Goal: Task Accomplishment & Management: Complete application form

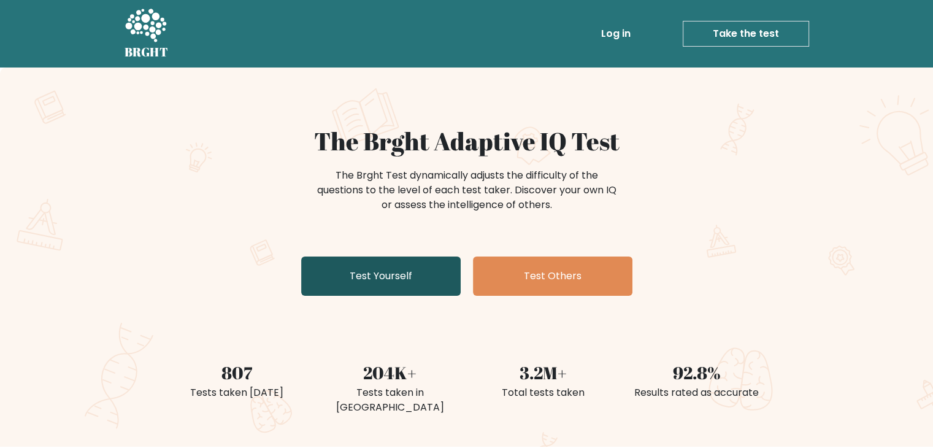
click at [358, 277] on link "Test Yourself" at bounding box center [381, 276] width 160 height 39
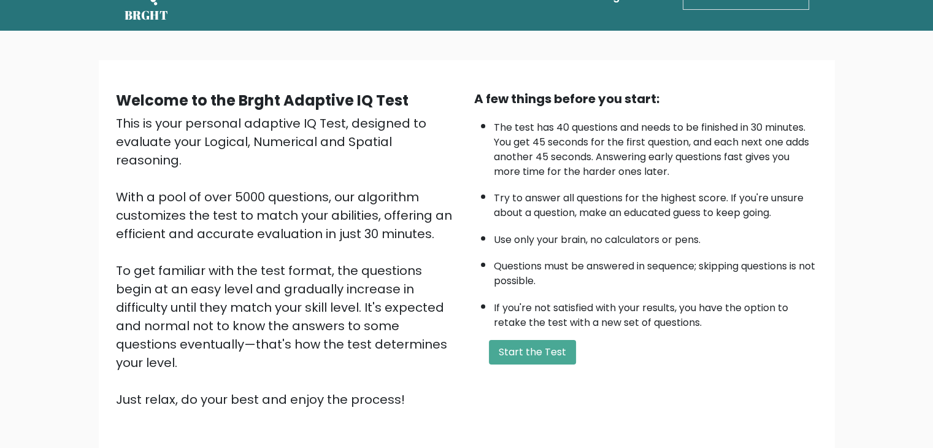
scroll to position [47, 0]
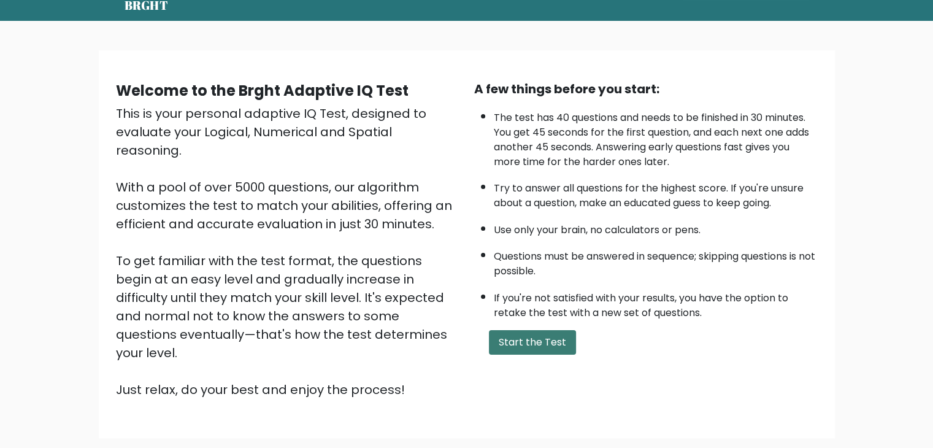
click at [521, 336] on button "Start the Test" at bounding box center [532, 342] width 87 height 25
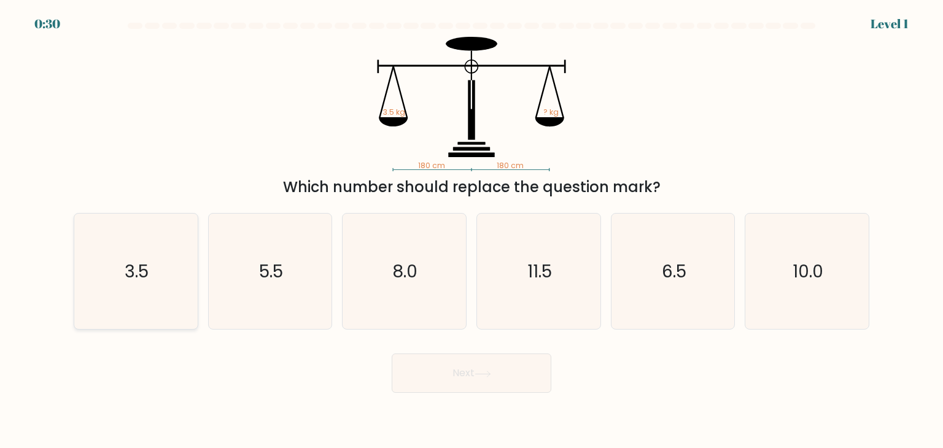
click at [166, 266] on icon "3.5" at bounding box center [135, 271] width 115 height 115
click at [471, 230] on input "a. 3.5" at bounding box center [471, 227] width 1 height 6
radio input "true"
click at [462, 386] on button "Next" at bounding box center [472, 373] width 160 height 39
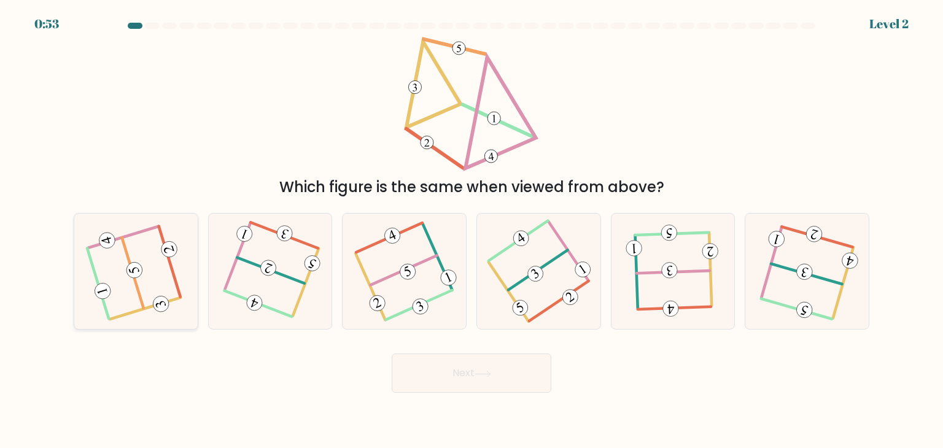
click at [120, 266] on icon at bounding box center [136, 271] width 93 height 93
click at [471, 230] on input "a." at bounding box center [471, 227] width 1 height 6
radio input "true"
click at [468, 365] on button "Next" at bounding box center [472, 373] width 160 height 39
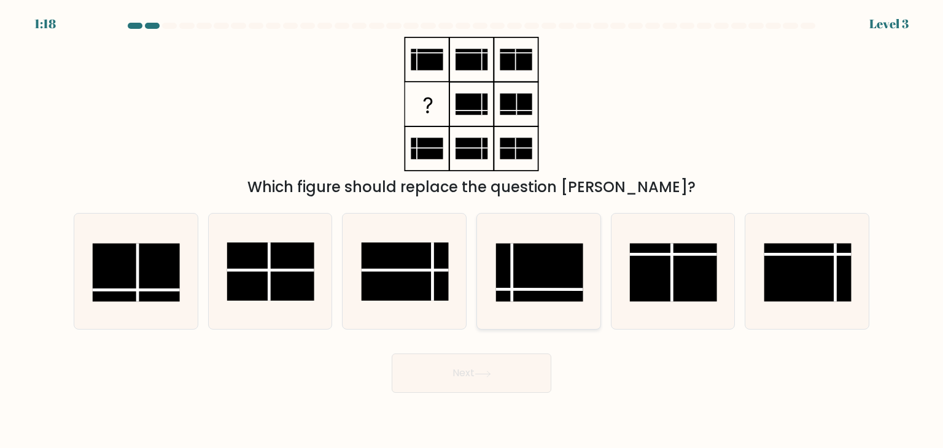
click at [519, 266] on rect at bounding box center [539, 273] width 87 height 58
click at [472, 230] on input "d." at bounding box center [471, 227] width 1 height 6
radio input "true"
click at [457, 374] on button "Next" at bounding box center [472, 373] width 160 height 39
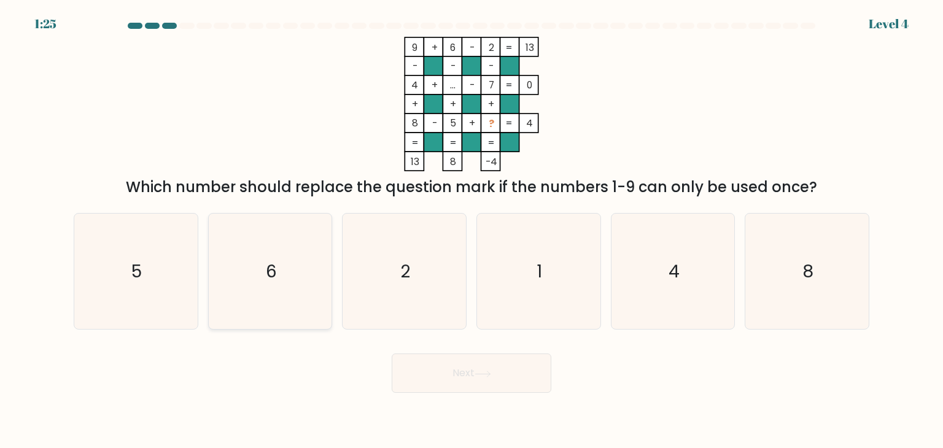
click at [286, 280] on icon "6" at bounding box center [269, 271] width 115 height 115
click at [471, 230] on input "b. 6" at bounding box center [471, 227] width 1 height 6
radio input "true"
click at [470, 365] on button "Next" at bounding box center [472, 373] width 160 height 39
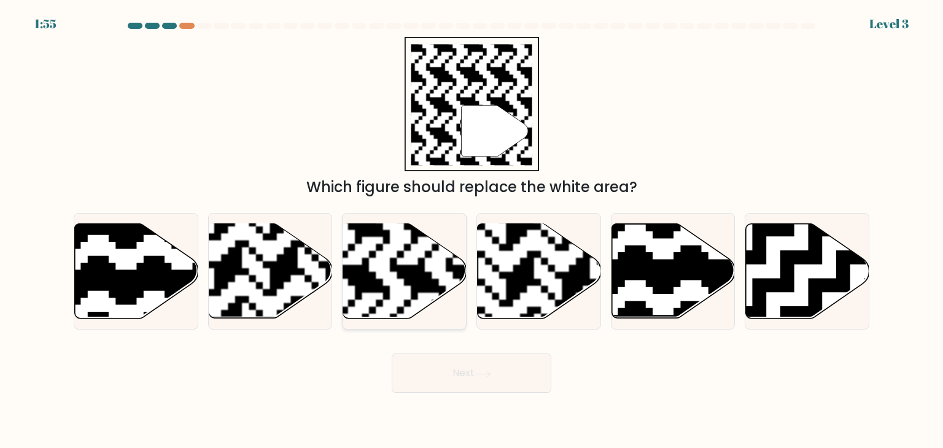
click at [410, 301] on rect at bounding box center [361, 222] width 223 height 223
click at [471, 230] on input "c." at bounding box center [471, 227] width 1 height 6
radio input "true"
click at [460, 369] on button "Next" at bounding box center [472, 373] width 160 height 39
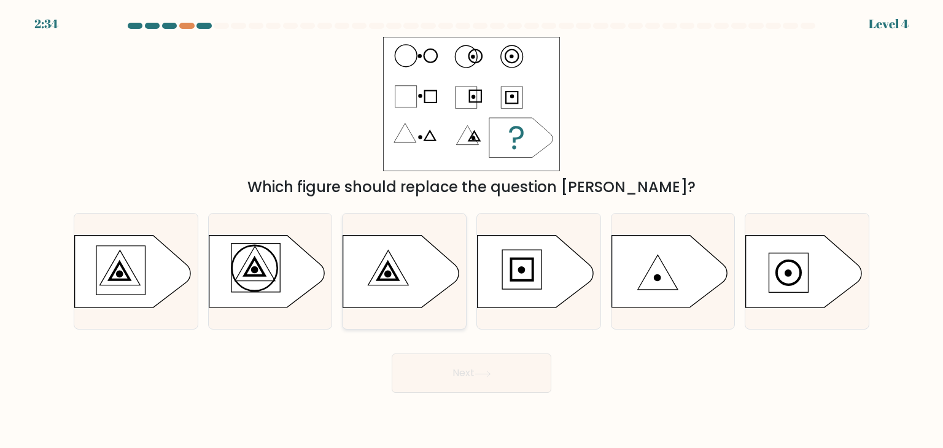
click at [426, 280] on icon at bounding box center [400, 272] width 115 height 72
click at [471, 230] on input "c." at bounding box center [471, 227] width 1 height 6
radio input "true"
click at [486, 380] on button "Next" at bounding box center [472, 373] width 160 height 39
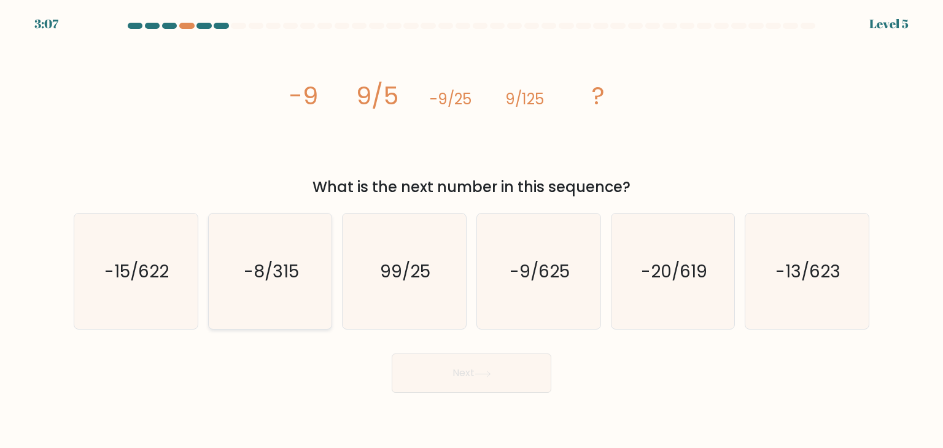
click at [284, 293] on icon "-8/315" at bounding box center [269, 271] width 115 height 115
click at [471, 230] on input "b. -8/315" at bounding box center [471, 227] width 1 height 6
radio input "true"
click at [455, 371] on button "Next" at bounding box center [472, 373] width 160 height 39
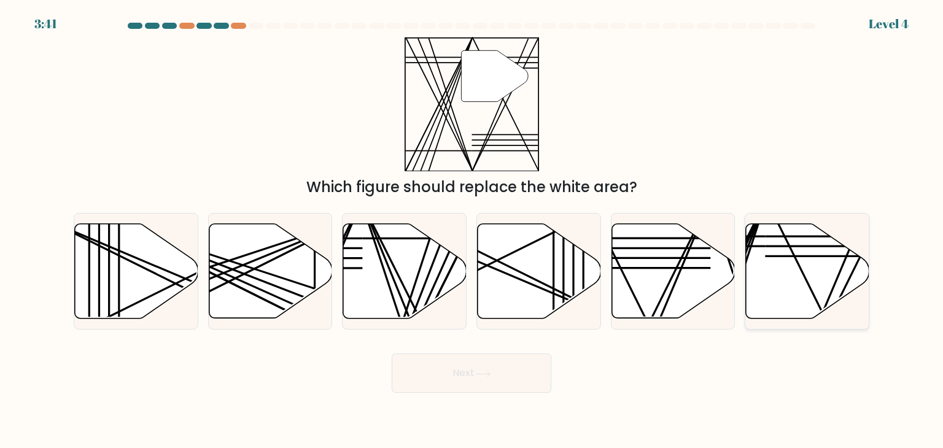
click at [789, 278] on icon at bounding box center [807, 271] width 123 height 95
click at [472, 230] on input "f." at bounding box center [471, 227] width 1 height 6
radio input "true"
click at [506, 366] on button "Next" at bounding box center [472, 373] width 160 height 39
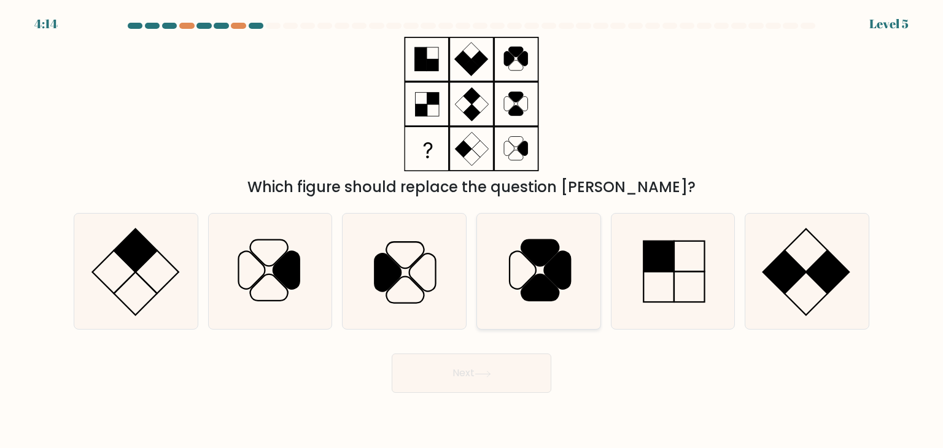
click at [555, 283] on icon at bounding box center [557, 270] width 26 height 37
click at [472, 230] on input "d." at bounding box center [471, 227] width 1 height 6
radio input "true"
click at [494, 371] on button "Next" at bounding box center [472, 373] width 160 height 39
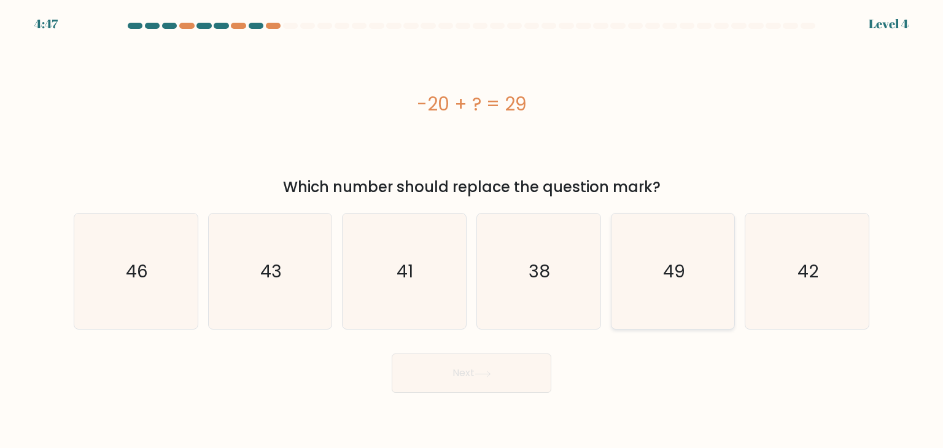
click at [684, 273] on text "49" at bounding box center [674, 271] width 22 height 25
click at [472, 230] on input "e. 49" at bounding box center [471, 227] width 1 height 6
radio input "true"
click at [450, 368] on button "Next" at bounding box center [472, 373] width 160 height 39
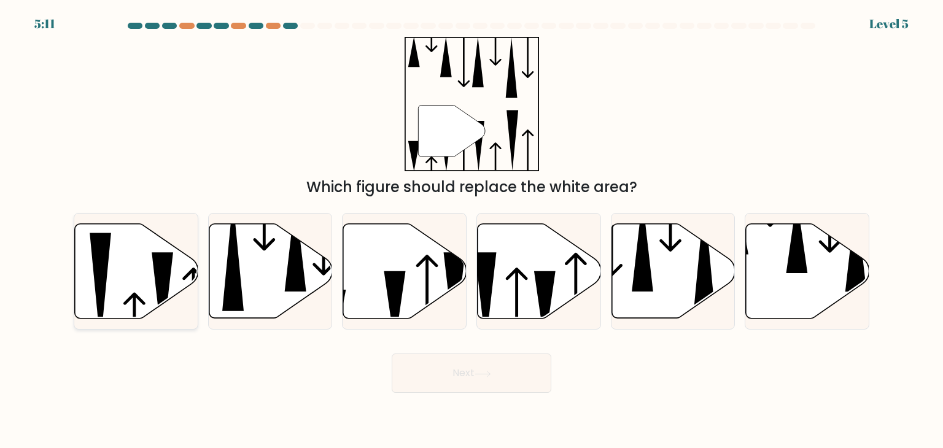
click at [158, 272] on icon at bounding box center [162, 298] width 21 height 93
click at [471, 230] on input "a." at bounding box center [471, 227] width 1 height 6
radio input "true"
click at [450, 364] on button "Next" at bounding box center [472, 373] width 160 height 39
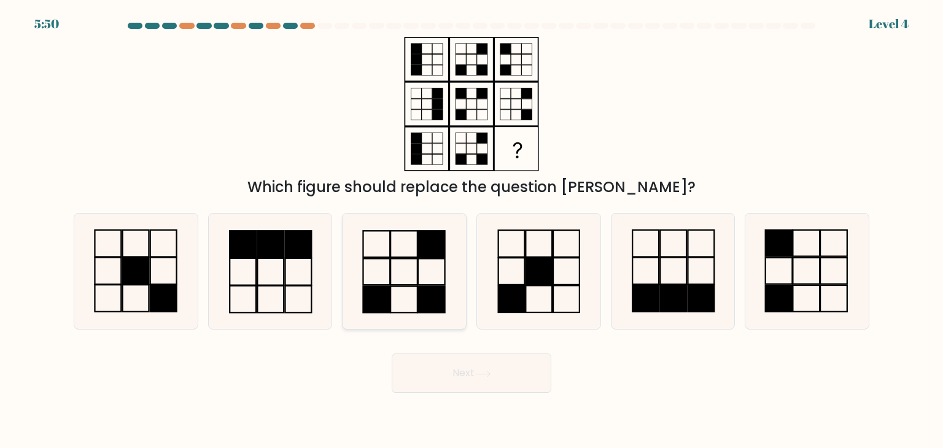
click at [387, 274] on icon at bounding box center [403, 271] width 115 height 115
click at [471, 230] on input "c." at bounding box center [471, 227] width 1 height 6
radio input "true"
click at [560, 290] on icon at bounding box center [538, 271] width 115 height 115
click at [472, 230] on input "d." at bounding box center [471, 227] width 1 height 6
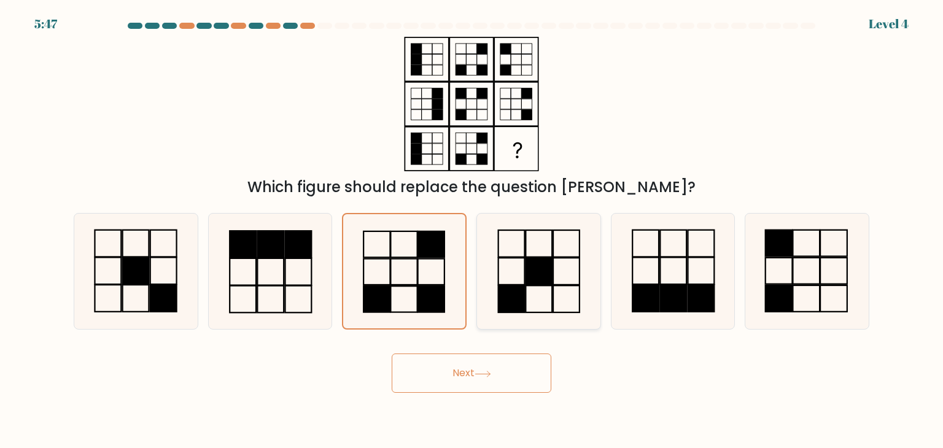
radio input "true"
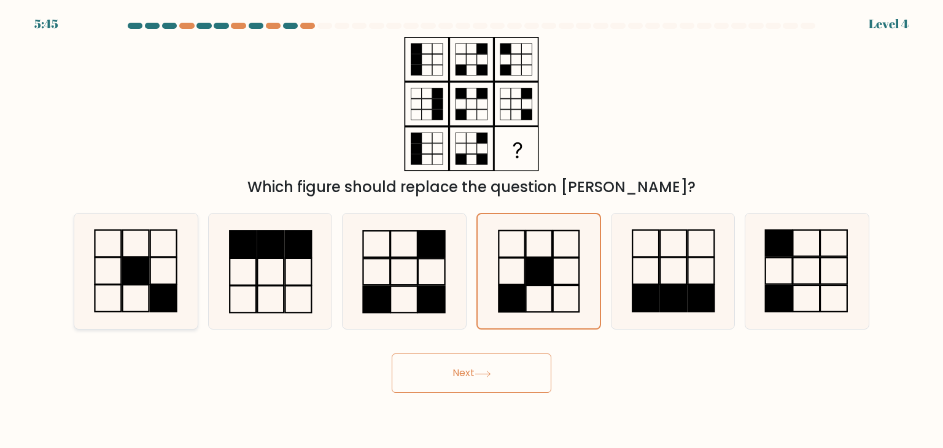
click at [137, 285] on rect at bounding box center [136, 298] width 26 height 27
click at [471, 230] on input "a." at bounding box center [471, 227] width 1 height 6
radio input "true"
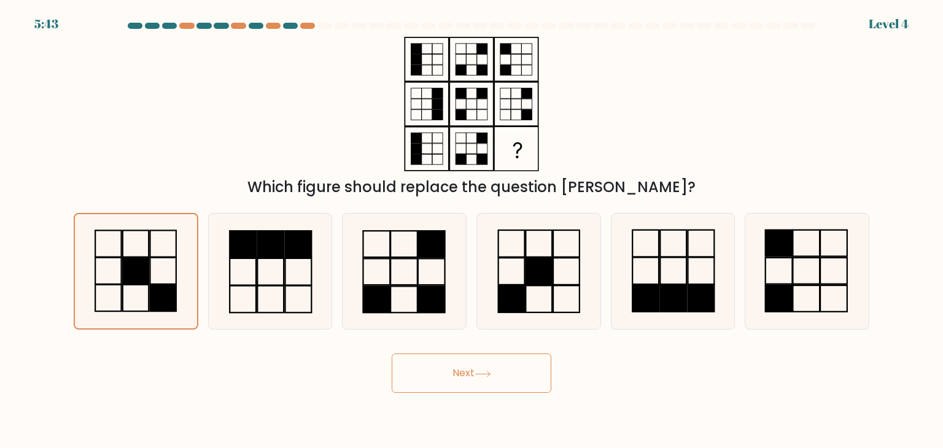
click at [485, 385] on button "Next" at bounding box center [472, 373] width 160 height 39
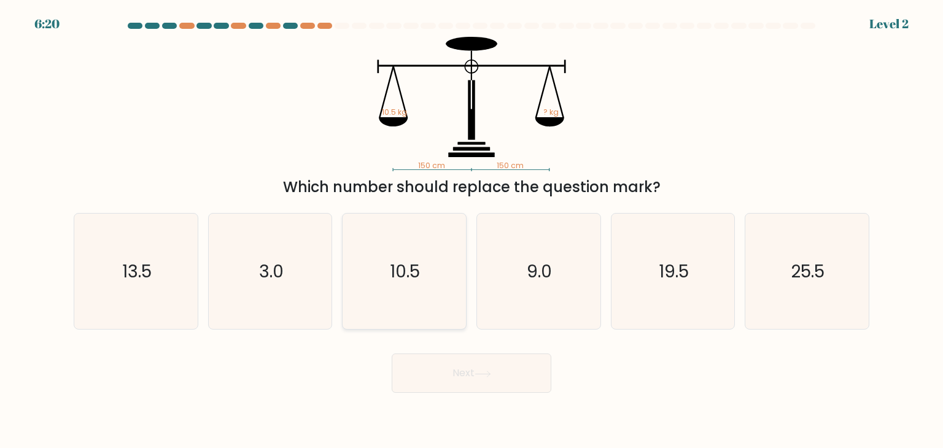
click at [398, 293] on icon "10.5" at bounding box center [403, 271] width 115 height 115
click at [471, 230] on input "c. 10.5" at bounding box center [471, 227] width 1 height 6
radio input "true"
click at [486, 373] on icon at bounding box center [482, 374] width 17 height 7
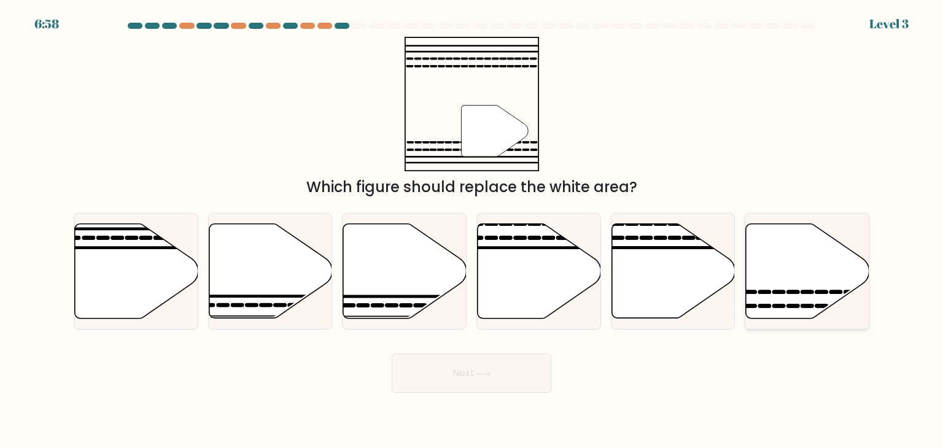
click at [837, 251] on icon at bounding box center [807, 271] width 123 height 95
click at [472, 230] on input "f." at bounding box center [471, 227] width 1 height 6
radio input "true"
click at [519, 369] on button "Next" at bounding box center [472, 373] width 160 height 39
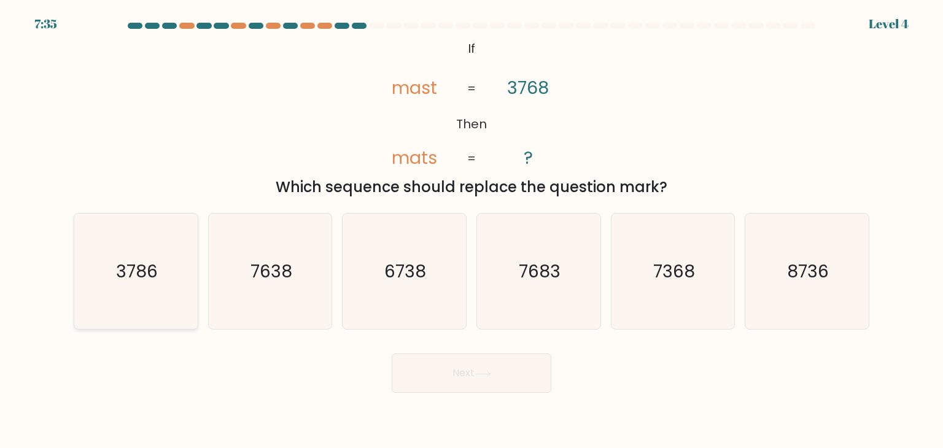
click at [153, 286] on icon "3786" at bounding box center [135, 271] width 115 height 115
click at [471, 230] on input "a. 3786" at bounding box center [471, 227] width 1 height 6
radio input "true"
click at [477, 359] on button "Next" at bounding box center [472, 373] width 160 height 39
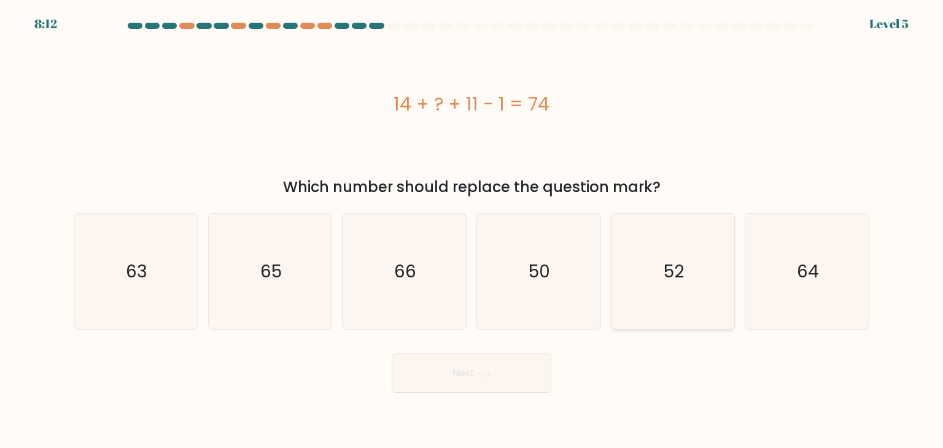
click at [676, 280] on text "52" at bounding box center [673, 271] width 20 height 25
click at [472, 230] on input "e. 52" at bounding box center [471, 227] width 1 height 6
radio input "true"
click at [472, 371] on button "Next" at bounding box center [472, 373] width 160 height 39
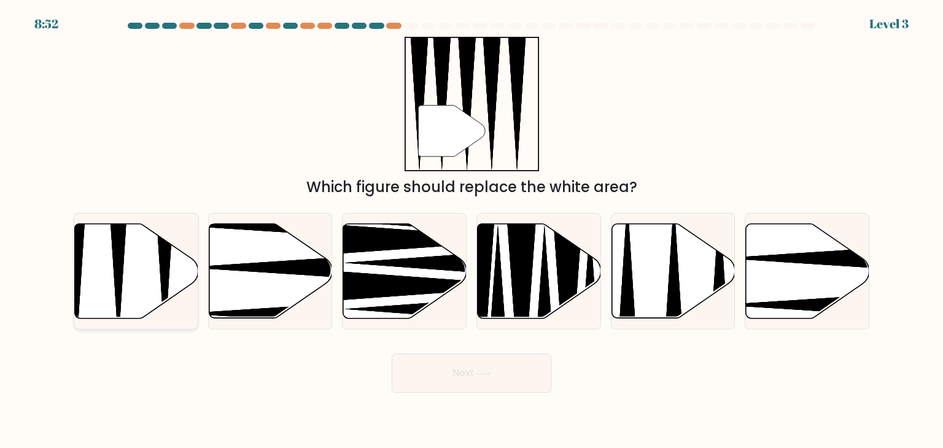
click at [150, 256] on icon at bounding box center [136, 271] width 123 height 95
click at [471, 230] on input "a." at bounding box center [471, 227] width 1 height 6
radio input "true"
click at [520, 366] on button "Next" at bounding box center [472, 373] width 160 height 39
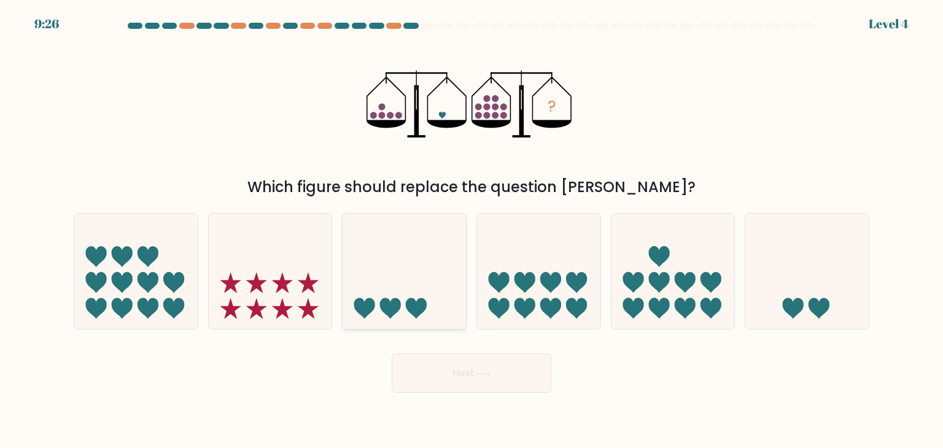
click at [412, 293] on icon at bounding box center [403, 271] width 123 height 102
click at [471, 230] on input "c." at bounding box center [471, 227] width 1 height 6
radio input "true"
click at [779, 300] on icon at bounding box center [806, 271] width 123 height 102
click at [472, 230] on input "f." at bounding box center [471, 227] width 1 height 6
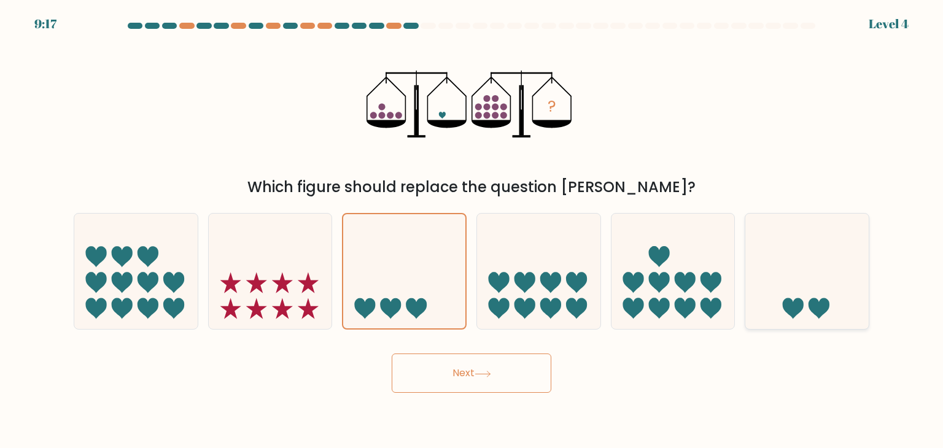
radio input "true"
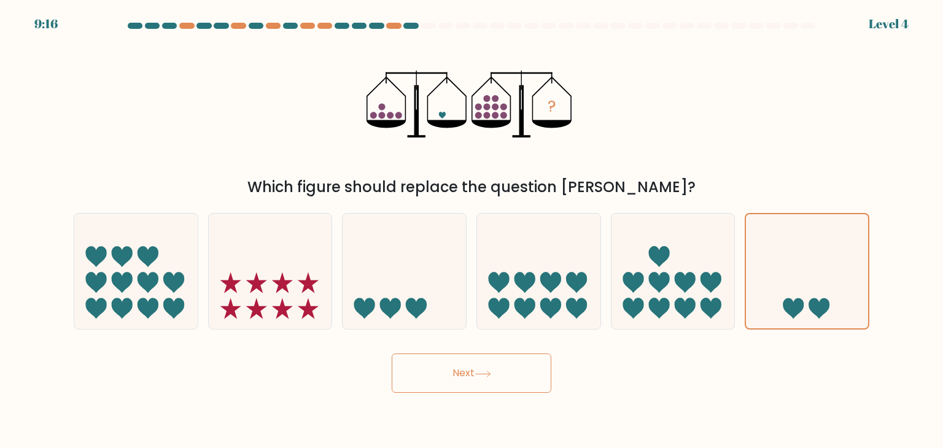
click at [460, 384] on button "Next" at bounding box center [472, 373] width 160 height 39
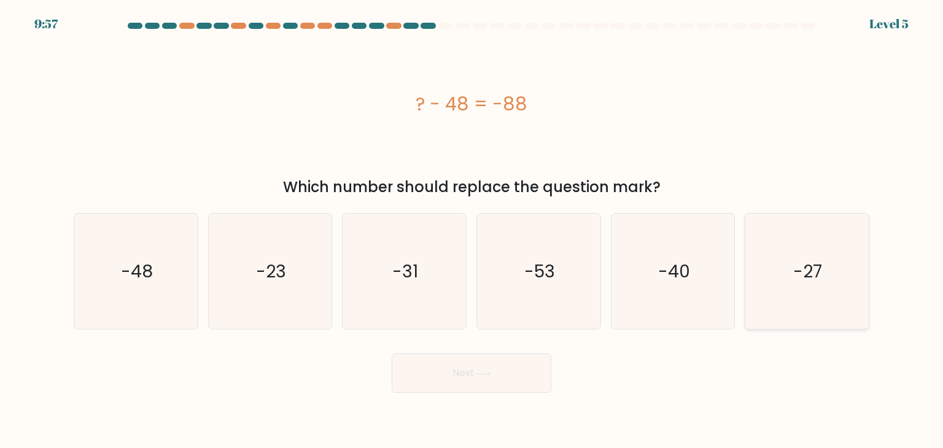
click at [795, 287] on icon "-27" at bounding box center [806, 271] width 115 height 115
click at [472, 230] on input "f. -27" at bounding box center [471, 227] width 1 height 6
radio input "true"
click at [477, 371] on icon at bounding box center [482, 374] width 17 height 7
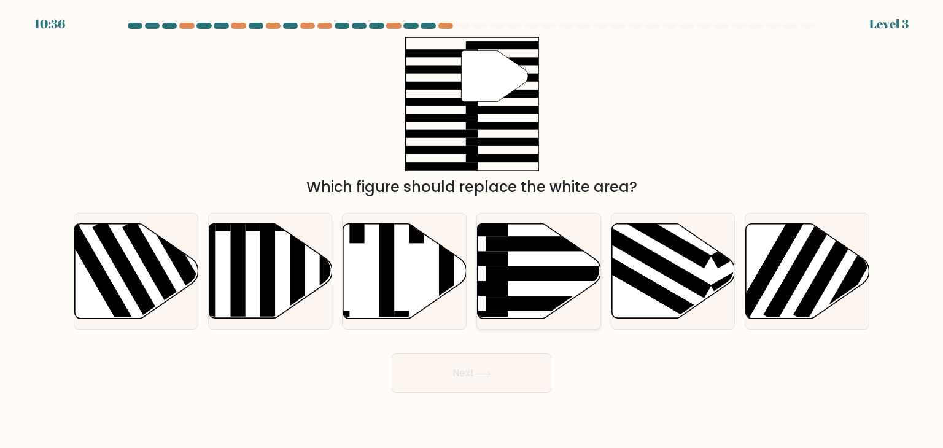
click at [552, 273] on rect at bounding box center [552, 273] width 134 height 15
click at [472, 230] on input "d." at bounding box center [471, 227] width 1 height 6
radio input "true"
click at [486, 373] on icon at bounding box center [482, 374] width 17 height 7
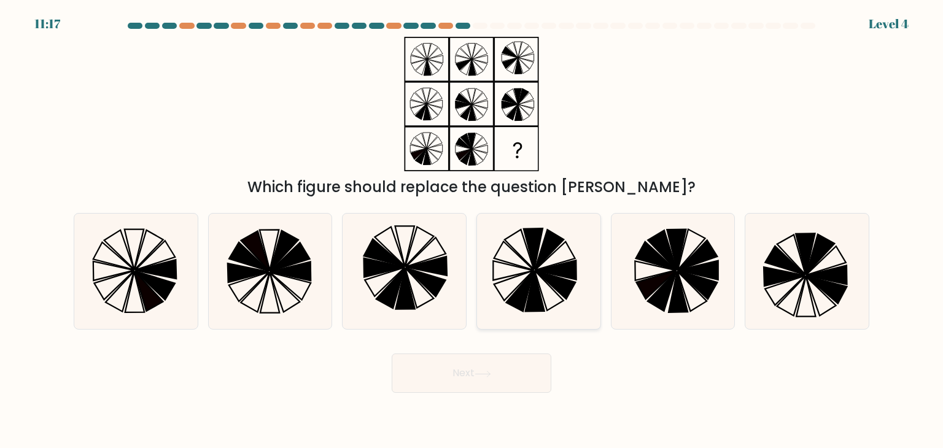
click at [540, 288] on icon at bounding box center [549, 291] width 29 height 40
click at [472, 230] on input "d." at bounding box center [471, 227] width 1 height 6
radio input "true"
click at [492, 378] on button "Next" at bounding box center [472, 373] width 160 height 39
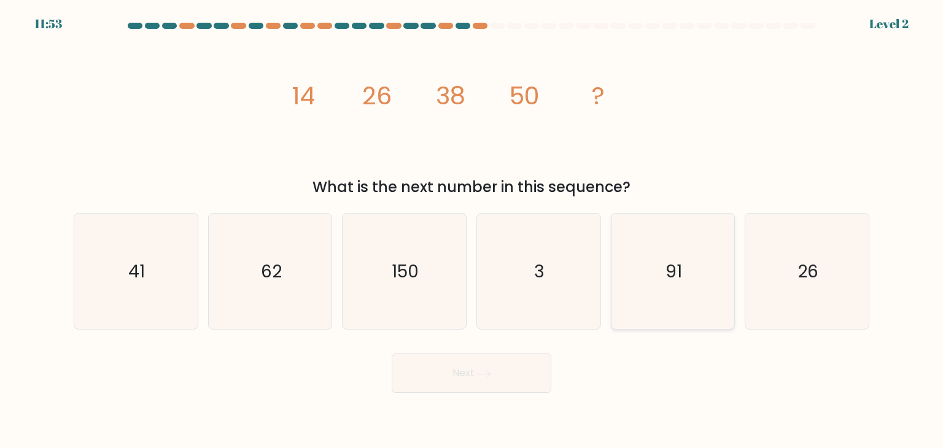
click at [692, 268] on icon "91" at bounding box center [672, 271] width 115 height 115
click at [472, 230] on input "e. 91" at bounding box center [471, 227] width 1 height 6
radio input "true"
click at [487, 361] on button "Next" at bounding box center [472, 373] width 160 height 39
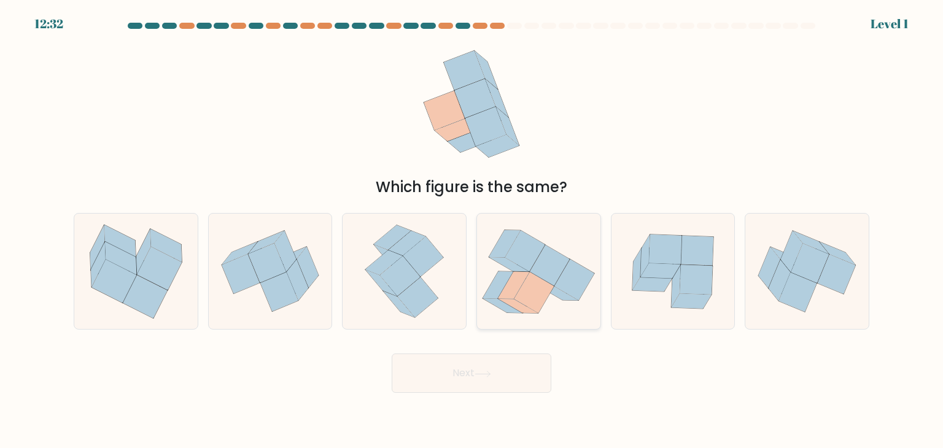
click at [509, 277] on icon at bounding box center [498, 284] width 32 height 27
click at [472, 230] on input "d." at bounding box center [471, 227] width 1 height 6
radio input "true"
click at [460, 361] on button "Next" at bounding box center [472, 373] width 160 height 39
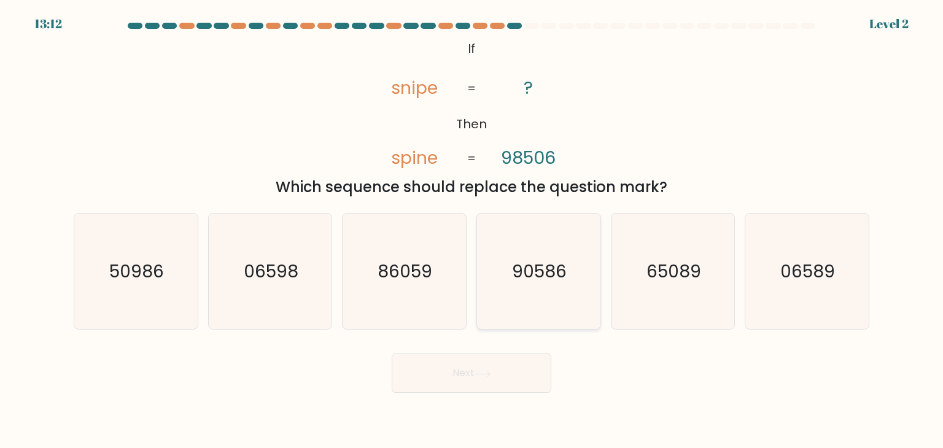
click at [542, 290] on icon "90586" at bounding box center [538, 271] width 115 height 115
click at [472, 230] on input "d. 90586" at bounding box center [471, 227] width 1 height 6
radio input "true"
click at [487, 380] on button "Next" at bounding box center [472, 373] width 160 height 39
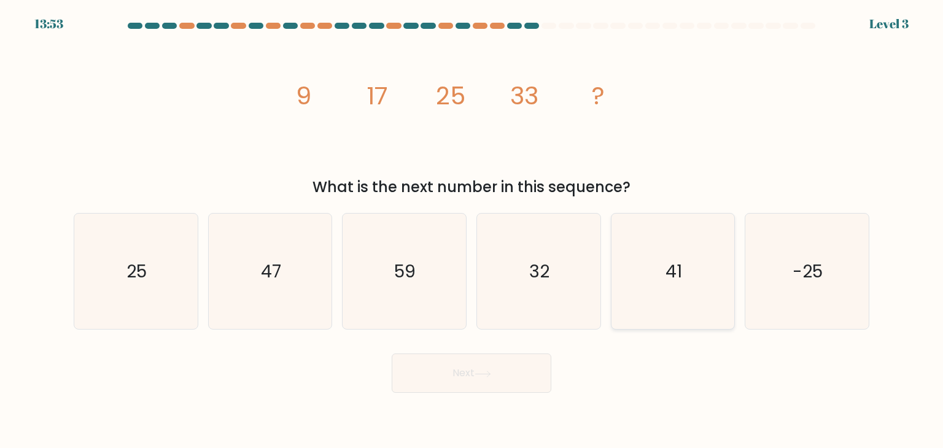
click at [697, 282] on icon "41" at bounding box center [672, 271] width 115 height 115
click at [472, 230] on input "e. 41" at bounding box center [471, 227] width 1 height 6
radio input "true"
click at [489, 371] on icon at bounding box center [482, 374] width 17 height 7
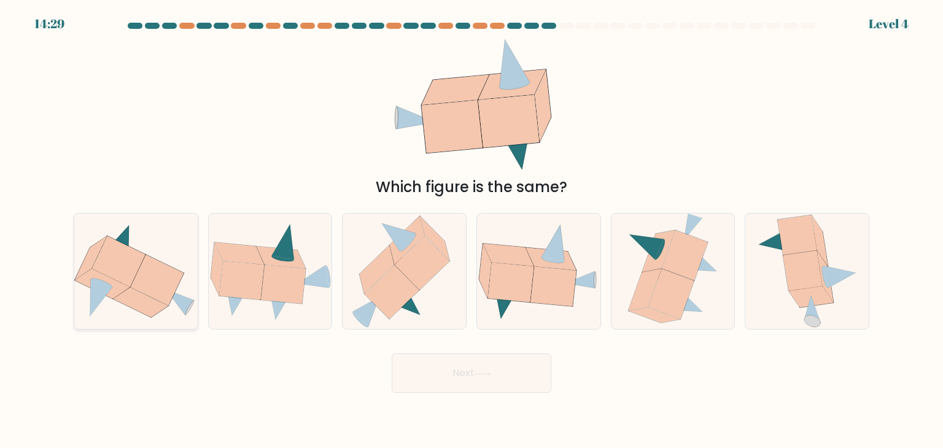
click at [137, 285] on icon at bounding box center [157, 280] width 53 height 51
click at [471, 230] on input "a." at bounding box center [471, 227] width 1 height 6
radio input "true"
click at [510, 366] on button "Next" at bounding box center [472, 373] width 160 height 39
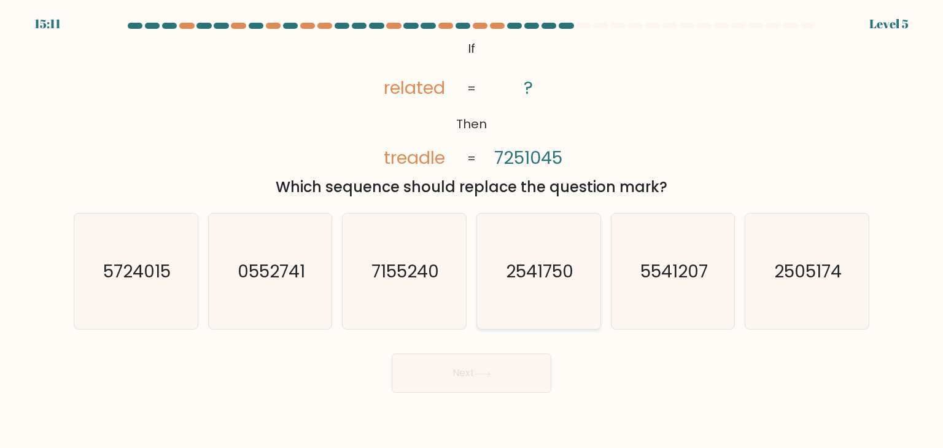
click at [567, 260] on text "2541750" at bounding box center [540, 271] width 68 height 25
click at [472, 230] on input "d. 2541750" at bounding box center [471, 227] width 1 height 6
radio input "true"
click at [378, 288] on icon "7155240" at bounding box center [403, 271] width 115 height 115
click at [471, 230] on input "c. 7155240" at bounding box center [471, 227] width 1 height 6
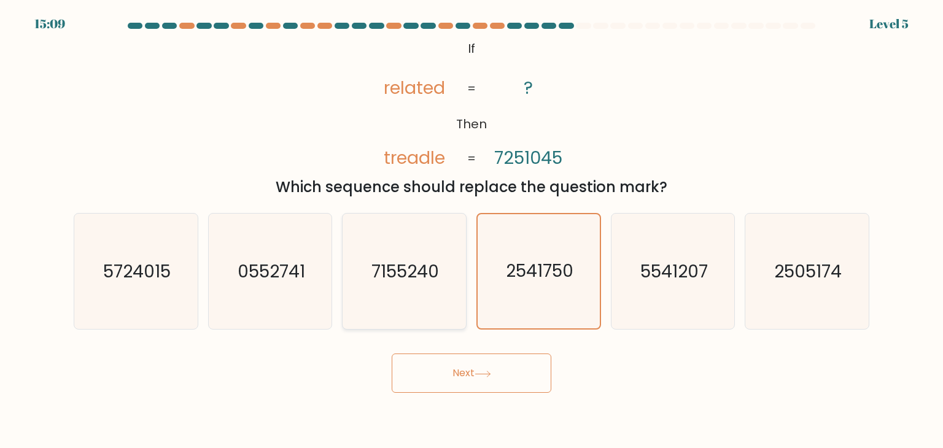
radio input "true"
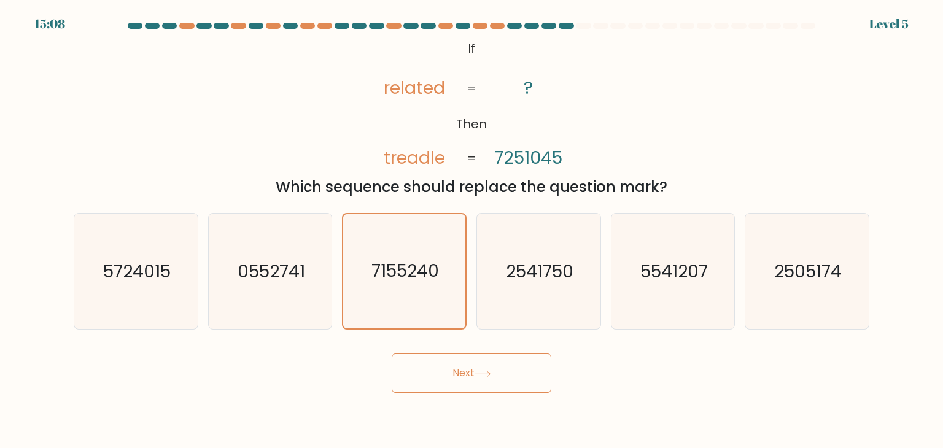
click at [441, 355] on button "Next" at bounding box center [472, 373] width 160 height 39
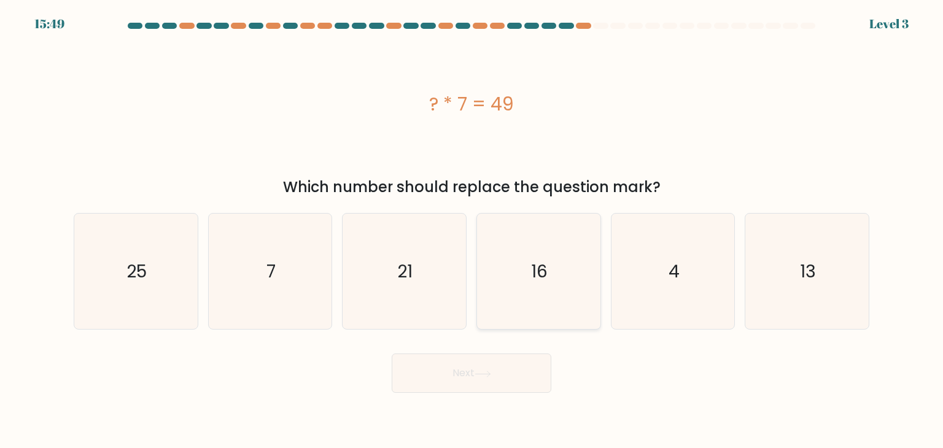
click at [502, 323] on icon "16" at bounding box center [538, 271] width 115 height 115
click at [472, 230] on input "d. 16" at bounding box center [471, 227] width 1 height 6
radio input "true"
click at [479, 363] on button "Next" at bounding box center [472, 373] width 160 height 39
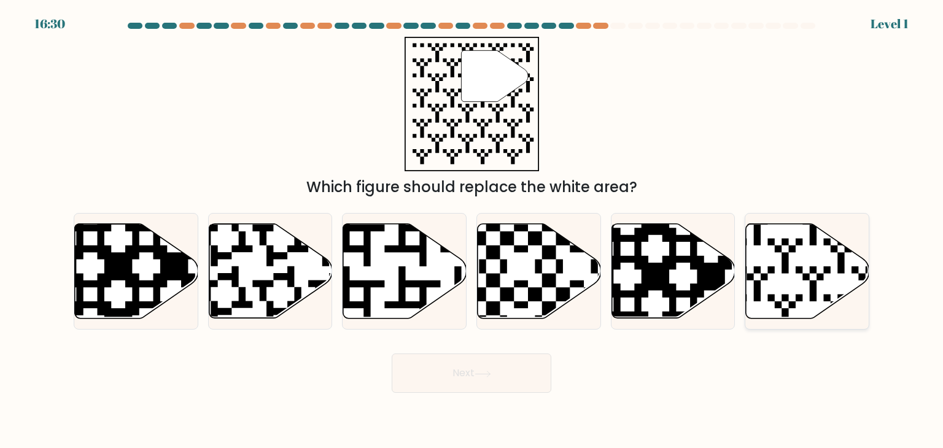
click at [776, 260] on icon at bounding box center [807, 271] width 123 height 95
click at [472, 230] on input "f." at bounding box center [471, 227] width 1 height 6
radio input "true"
click at [483, 360] on button "Next" at bounding box center [472, 373] width 160 height 39
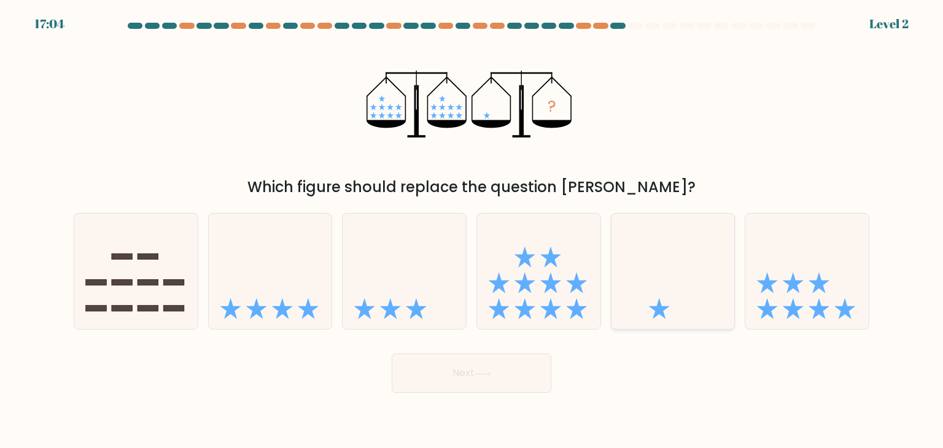
click at [655, 284] on icon at bounding box center [672, 271] width 123 height 102
click at [472, 230] on input "e." at bounding box center [471, 227] width 1 height 6
radio input "true"
click at [473, 370] on button "Next" at bounding box center [472, 373] width 160 height 39
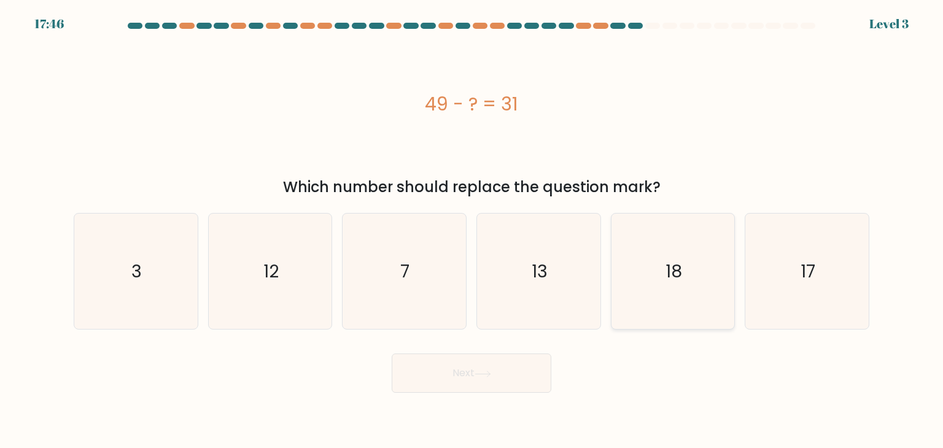
click at [683, 253] on icon "18" at bounding box center [672, 271] width 115 height 115
click at [472, 230] on input "e. 18" at bounding box center [471, 227] width 1 height 6
radio input "true"
click at [504, 371] on button "Next" at bounding box center [472, 373] width 160 height 39
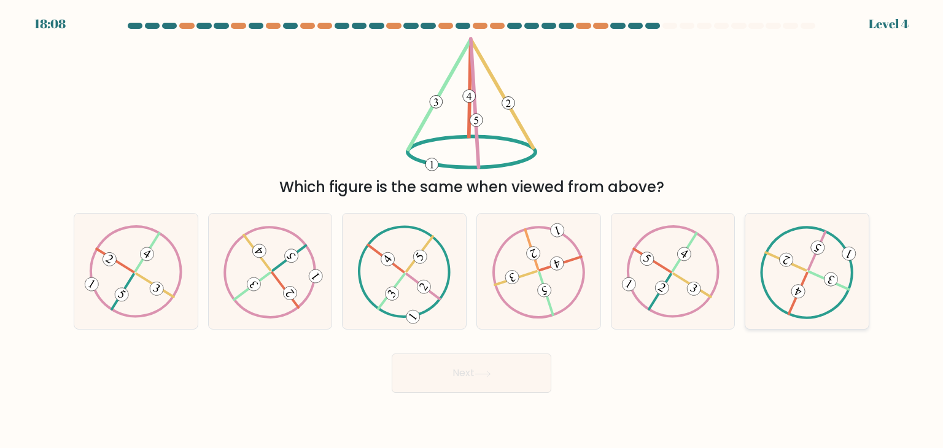
click at [776, 301] on icon at bounding box center [806, 271] width 93 height 93
click at [472, 230] on input "f." at bounding box center [471, 227] width 1 height 6
radio input "true"
click at [530, 379] on button "Next" at bounding box center [472, 373] width 160 height 39
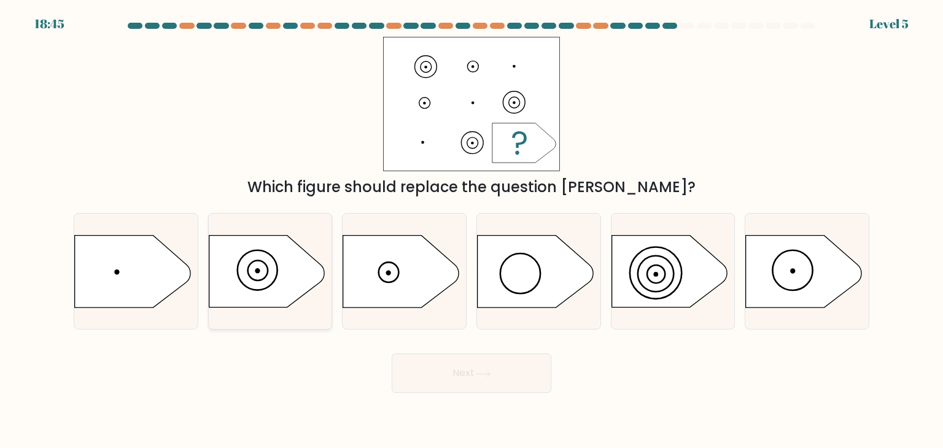
click at [312, 251] on icon at bounding box center [270, 271] width 123 height 73
click at [471, 230] on input "b." at bounding box center [471, 227] width 1 height 6
radio input "true"
click at [444, 371] on button "Next" at bounding box center [472, 373] width 160 height 39
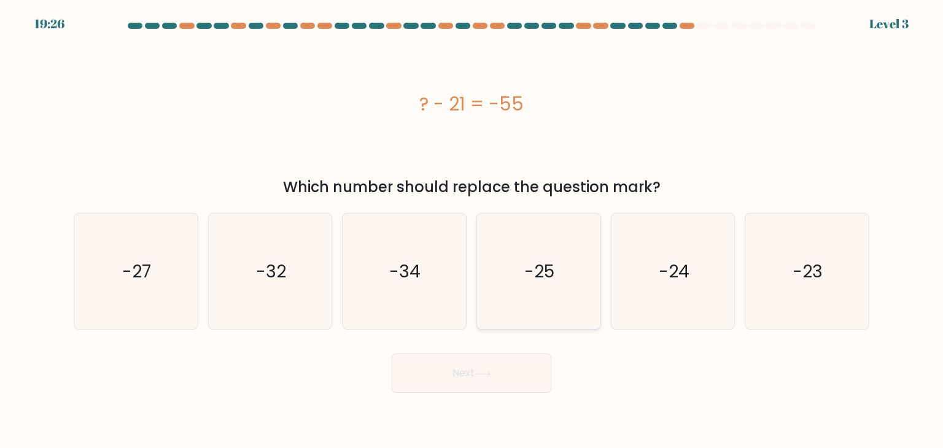
click at [560, 301] on icon "-25" at bounding box center [538, 271] width 115 height 115
click at [472, 230] on input "d. -25" at bounding box center [471, 227] width 1 height 6
radio input "true"
click at [469, 356] on button "Next" at bounding box center [472, 373] width 160 height 39
click at [462, 363] on button "Next" at bounding box center [472, 373] width 160 height 39
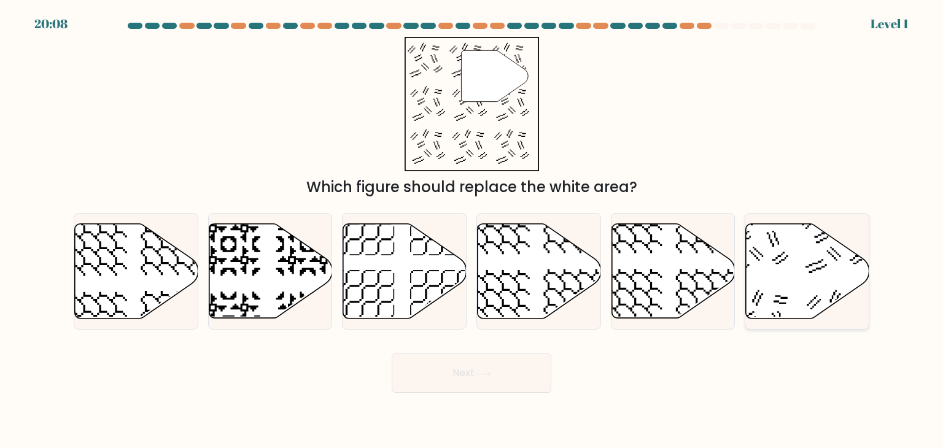
click at [766, 256] on icon at bounding box center [807, 271] width 123 height 95
click at [472, 230] on input "f." at bounding box center [471, 227] width 1 height 6
radio input "true"
click at [477, 367] on button "Next" at bounding box center [472, 373] width 160 height 39
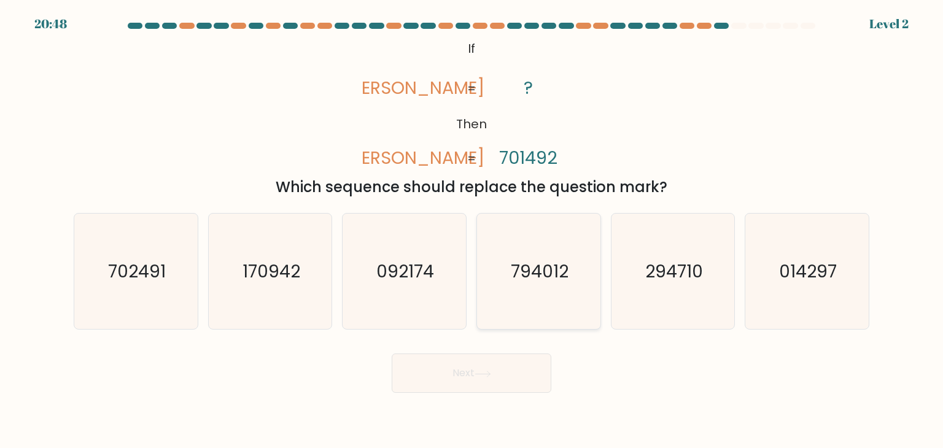
click at [545, 307] on icon "794012" at bounding box center [538, 271] width 115 height 115
click at [472, 230] on input "d. 794012" at bounding box center [471, 227] width 1 height 6
radio input "true"
click at [474, 383] on button "Next" at bounding box center [472, 373] width 160 height 39
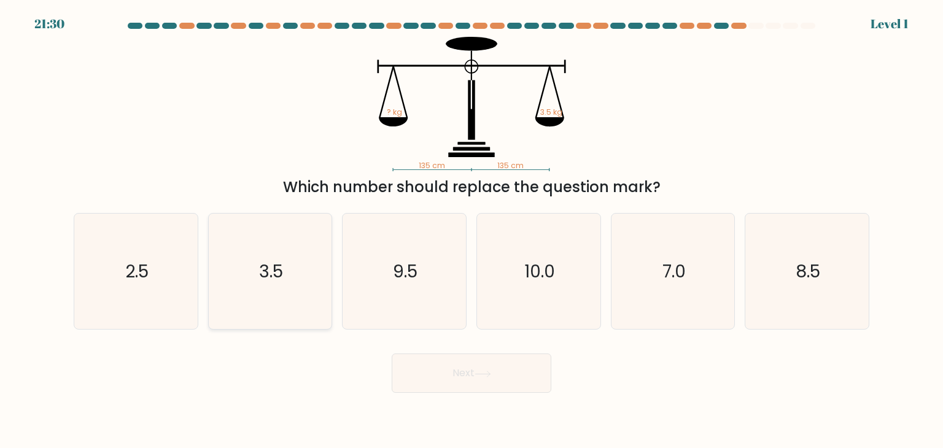
click at [279, 272] on text "3.5" at bounding box center [271, 271] width 24 height 25
click at [471, 230] on input "b. 3.5" at bounding box center [471, 227] width 1 height 6
radio input "true"
click at [477, 367] on button "Next" at bounding box center [472, 373] width 160 height 39
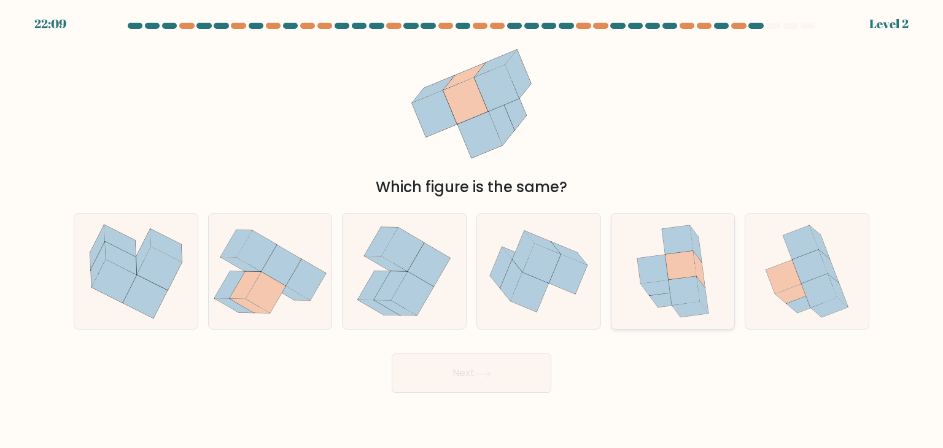
click at [649, 264] on icon at bounding box center [652, 269] width 31 height 29
click at [472, 230] on input "e." at bounding box center [471, 227] width 1 height 6
radio input "true"
click at [511, 366] on button "Next" at bounding box center [472, 373] width 160 height 39
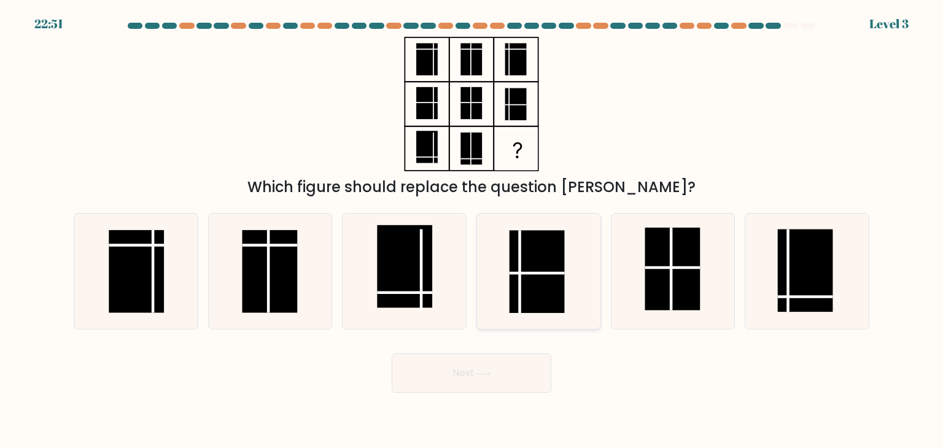
click at [541, 277] on rect at bounding box center [536, 271] width 55 height 83
click at [472, 230] on input "d." at bounding box center [471, 227] width 1 height 6
radio input "true"
click at [782, 258] on rect at bounding box center [805, 271] width 55 height 83
click at [472, 230] on input "f." at bounding box center [471, 227] width 1 height 6
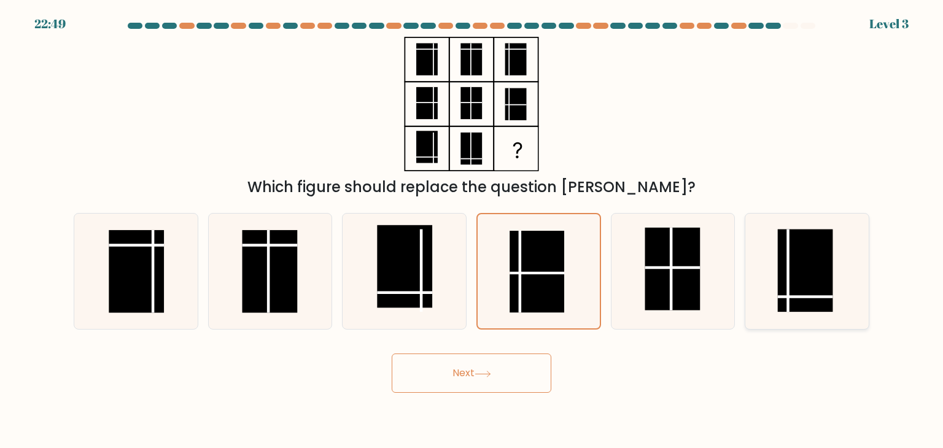
radio input "true"
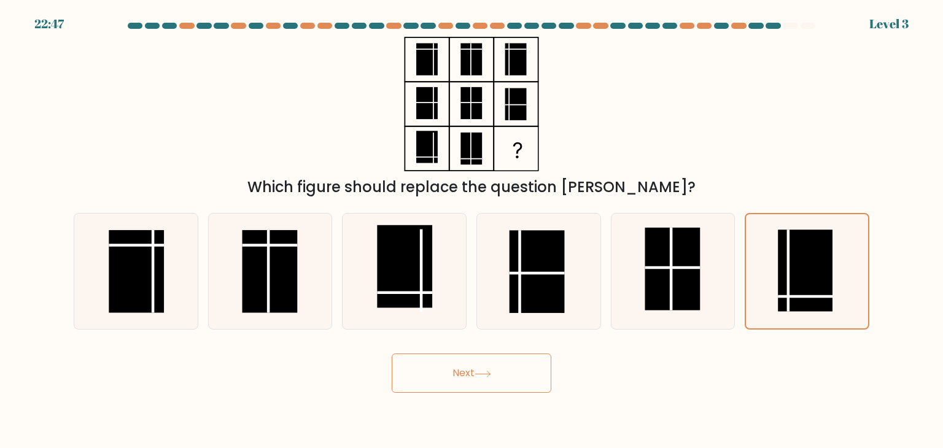
click at [516, 372] on button "Next" at bounding box center [472, 373] width 160 height 39
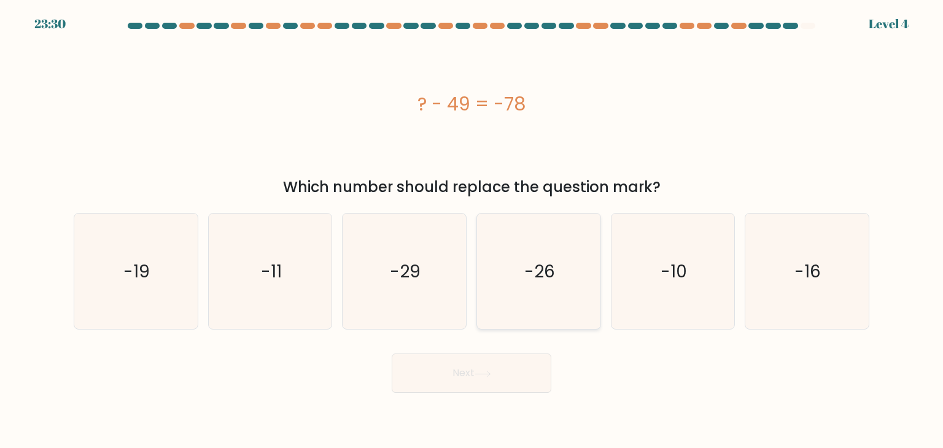
click at [543, 269] on text "-26" at bounding box center [539, 271] width 31 height 25
click at [472, 230] on input "d. -26" at bounding box center [471, 227] width 1 height 6
radio input "true"
click at [455, 376] on button "Next" at bounding box center [472, 373] width 160 height 39
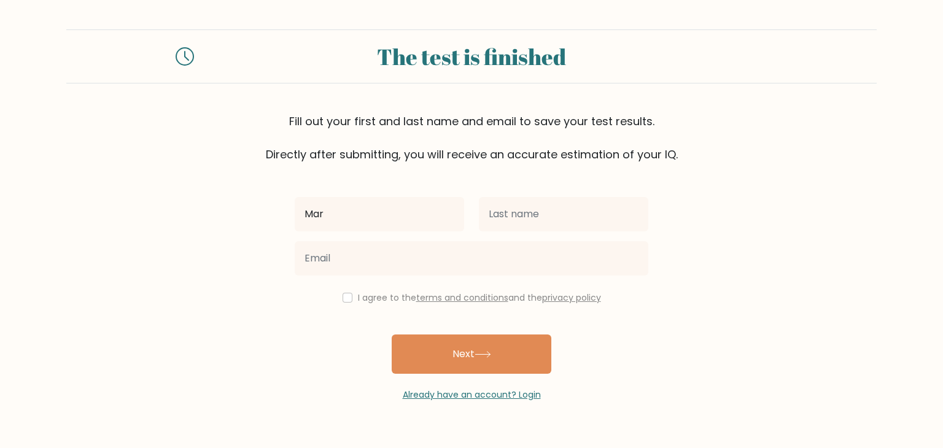
type input "[PERSON_NAME]"
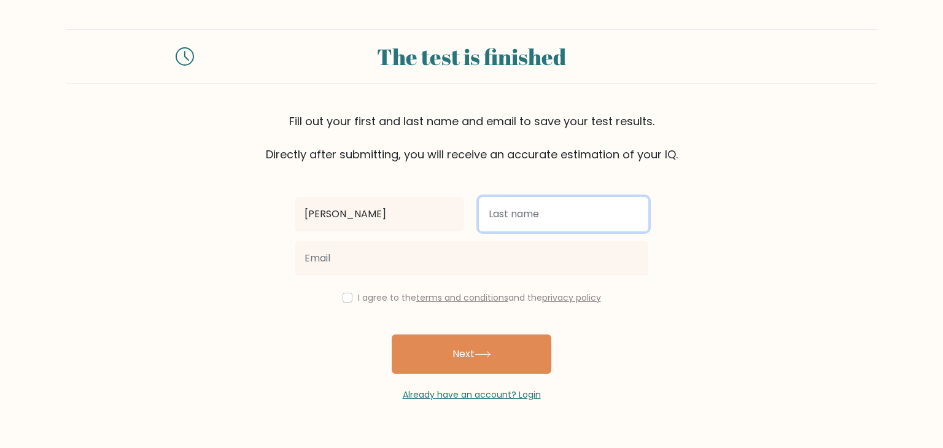
click at [522, 215] on input "text" at bounding box center [563, 214] width 169 height 34
type input "LAZO"
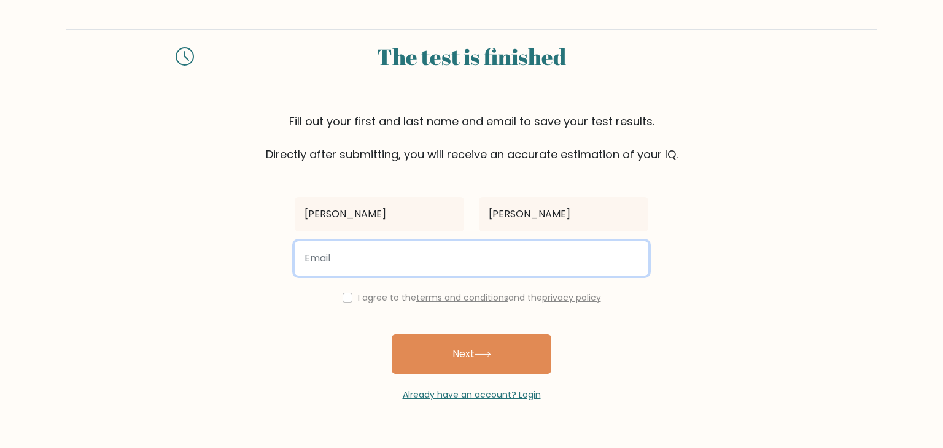
click at [509, 254] on input "email" at bounding box center [472, 258] width 354 height 34
type input "marviejoylazo@gmail.com"
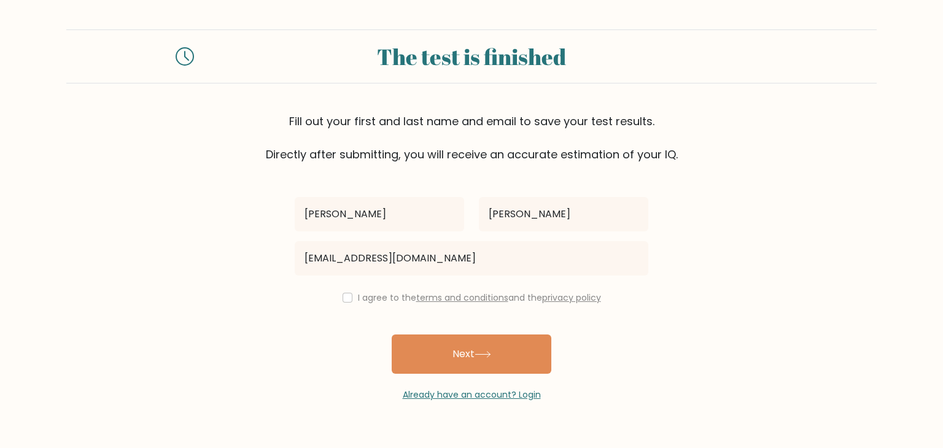
click at [346, 303] on div "I agree to the terms and conditions and the privacy policy" at bounding box center [471, 297] width 368 height 15
click at [345, 299] on input "checkbox" at bounding box center [347, 298] width 10 height 10
checkbox input "true"
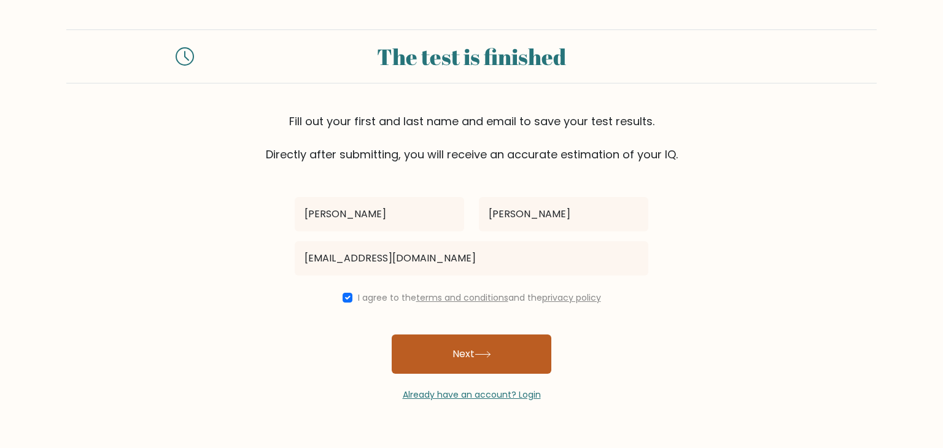
click at [443, 344] on button "Next" at bounding box center [472, 353] width 160 height 39
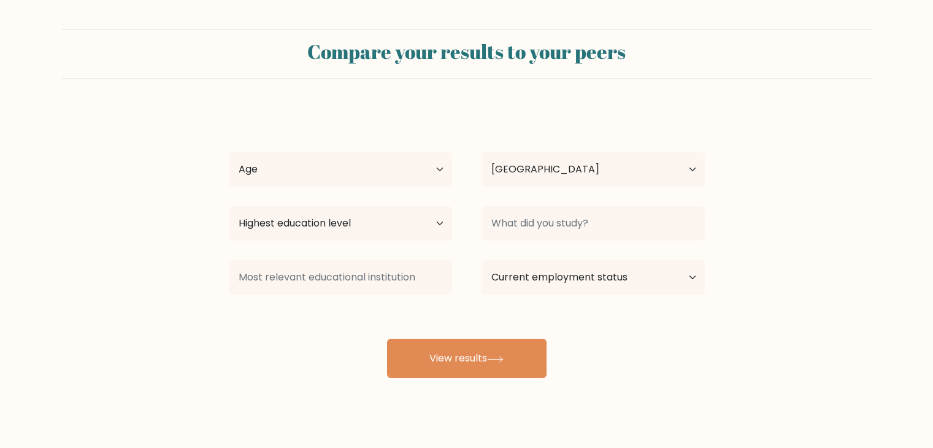
select select "PH"
click at [432, 172] on select "Age Under 18 years old 18-24 years old 25-34 years old 35-44 years old 45-54 ye…" at bounding box center [340, 169] width 223 height 34
select select "25_34"
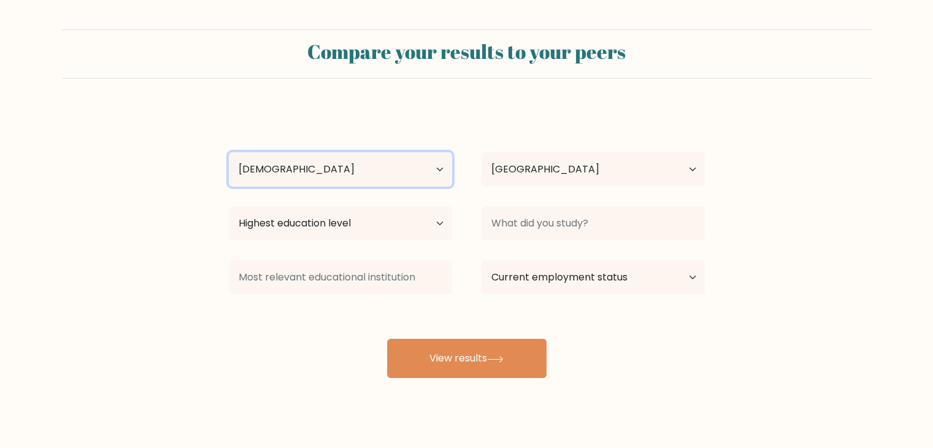
click at [229, 152] on select "Age Under 18 years old 18-24 years old 25-34 years old 35-44 years old 45-54 ye…" at bounding box center [340, 169] width 223 height 34
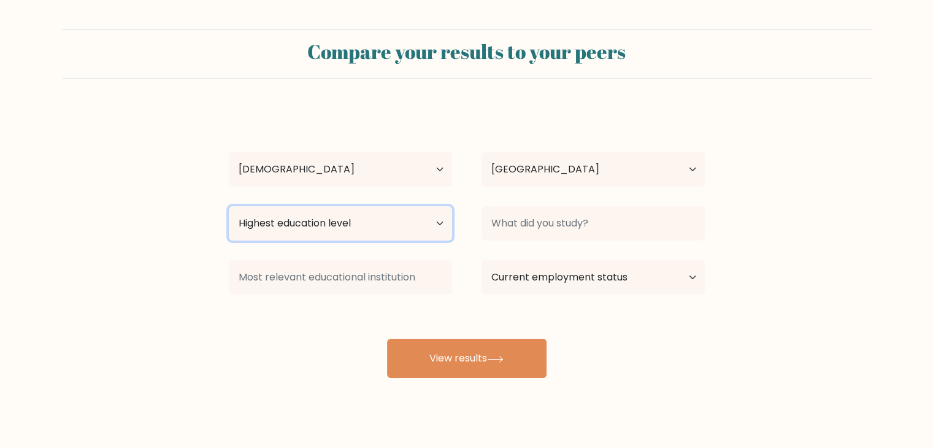
click at [361, 236] on select "Highest education level No schooling Primary Lower Secondary Upper Secondary Oc…" at bounding box center [340, 223] width 223 height 34
select select "bachelors_degree"
click at [229, 206] on select "Highest education level No schooling Primary Lower Secondary Upper Secondary Oc…" at bounding box center [340, 223] width 223 height 34
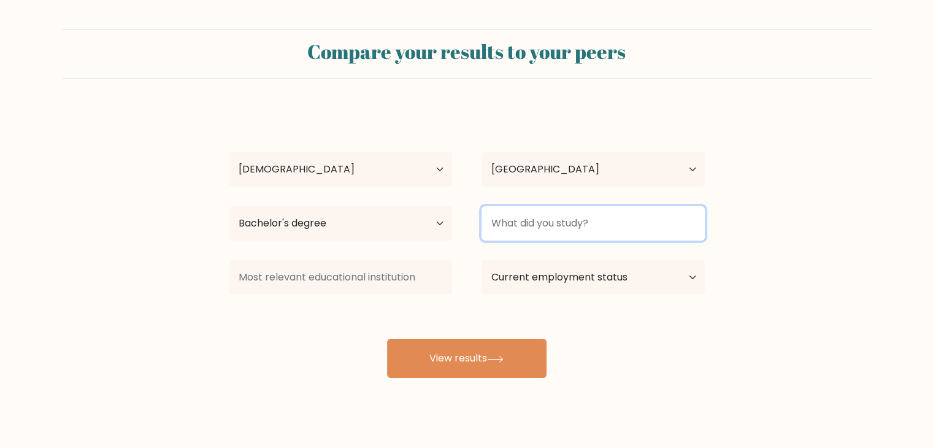
click at [585, 233] on input at bounding box center [593, 223] width 223 height 34
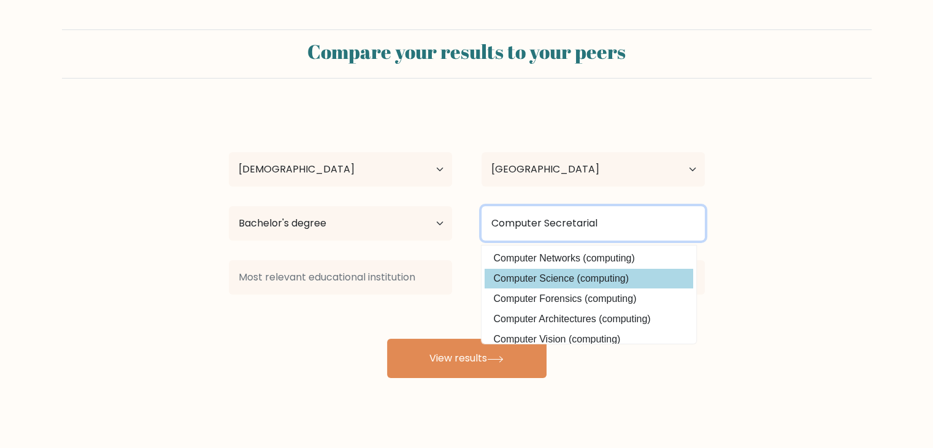
type input "Computer Secretarial"
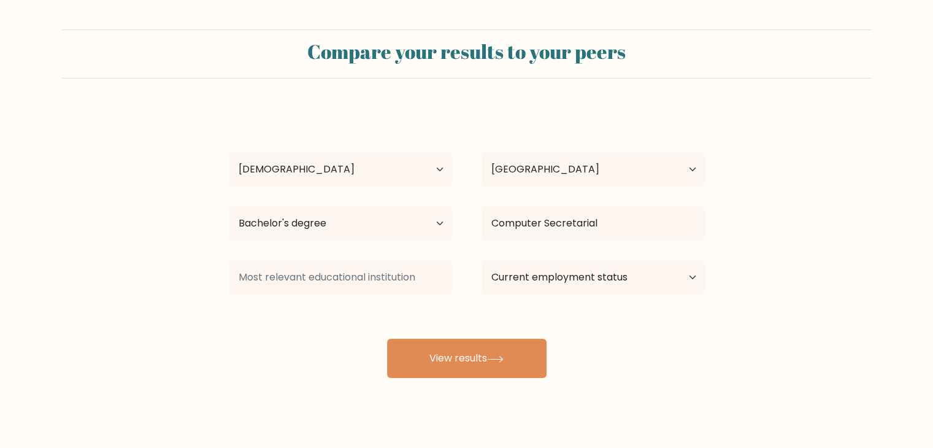
click at [624, 269] on div "Marvie Joy LAZO Age Under 18 years old 18-24 years old 25-34 years old 35-44 ye…" at bounding box center [467, 243] width 491 height 270
click at [565, 277] on select "Current employment status Employed Student Retired Other / prefer not to answer" at bounding box center [593, 277] width 223 height 34
click at [482, 260] on select "Current employment status Employed Student Retired Other / prefer not to answer" at bounding box center [593, 277] width 223 height 34
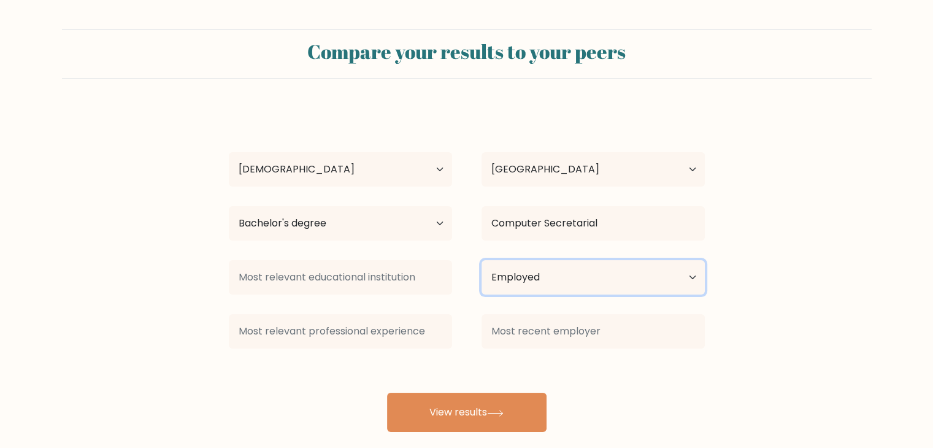
click at [543, 282] on select "Current employment status Employed Student Retired Other / prefer not to answer" at bounding box center [593, 277] width 223 height 34
select select "other"
click at [482, 260] on select "Current employment status Employed Student Retired Other / prefer not to answer" at bounding box center [593, 277] width 223 height 34
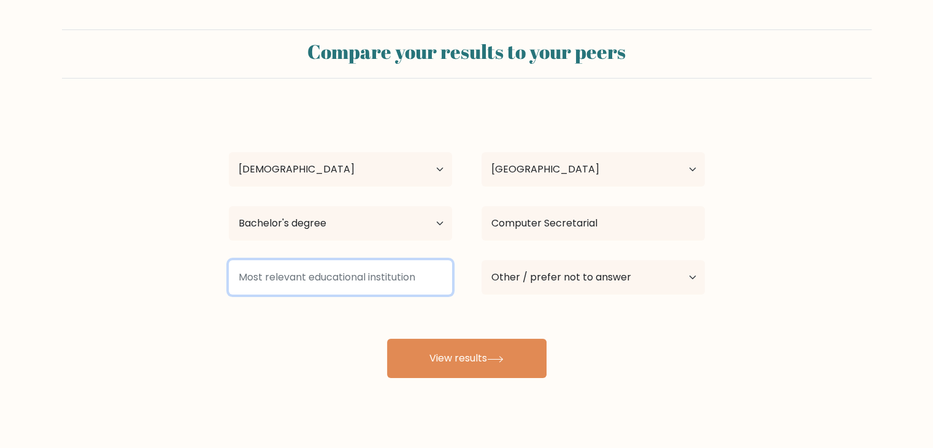
click at [401, 274] on input at bounding box center [340, 277] width 223 height 34
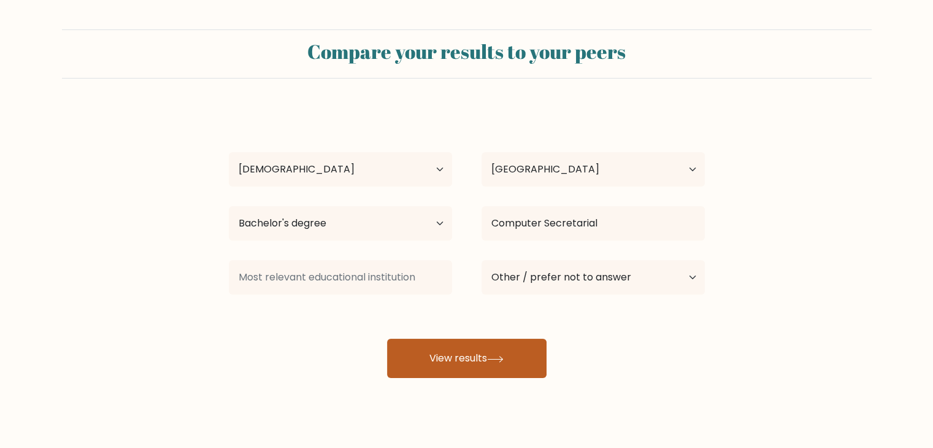
click at [447, 363] on button "View results" at bounding box center [467, 358] width 160 height 39
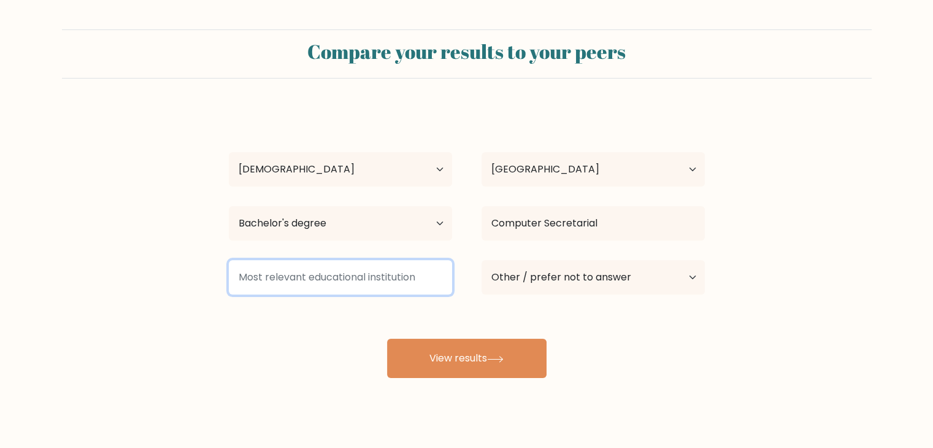
click at [400, 268] on input at bounding box center [340, 277] width 223 height 34
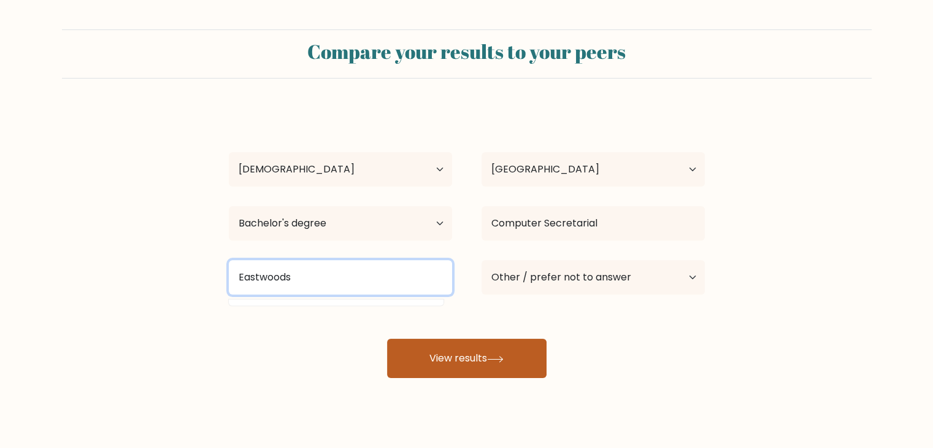
type input "Eastwoods"
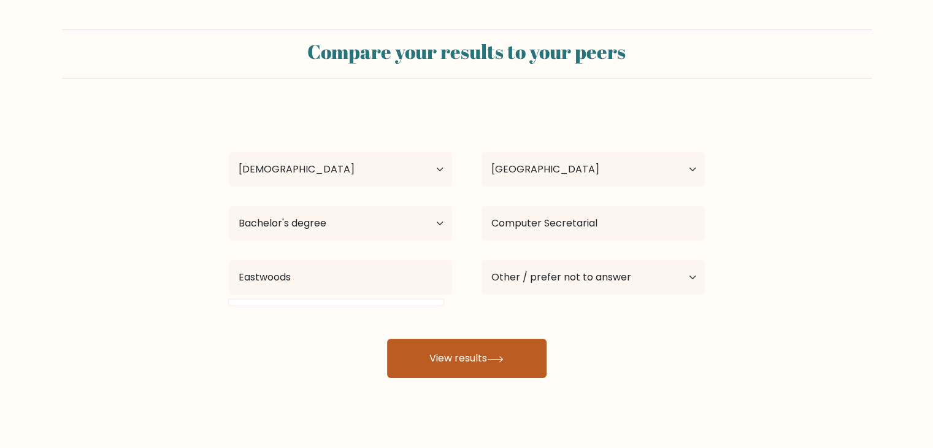
click at [437, 364] on button "View results" at bounding box center [467, 358] width 160 height 39
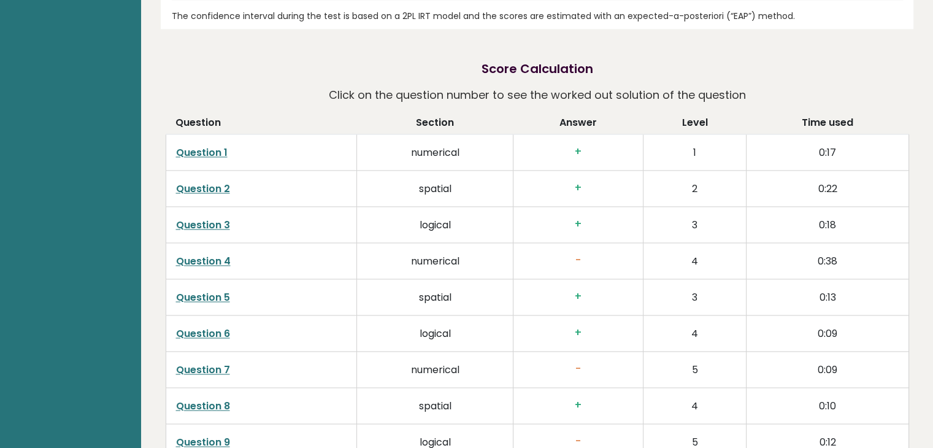
scroll to position [1700, 0]
